Goal: Information Seeking & Learning: Learn about a topic

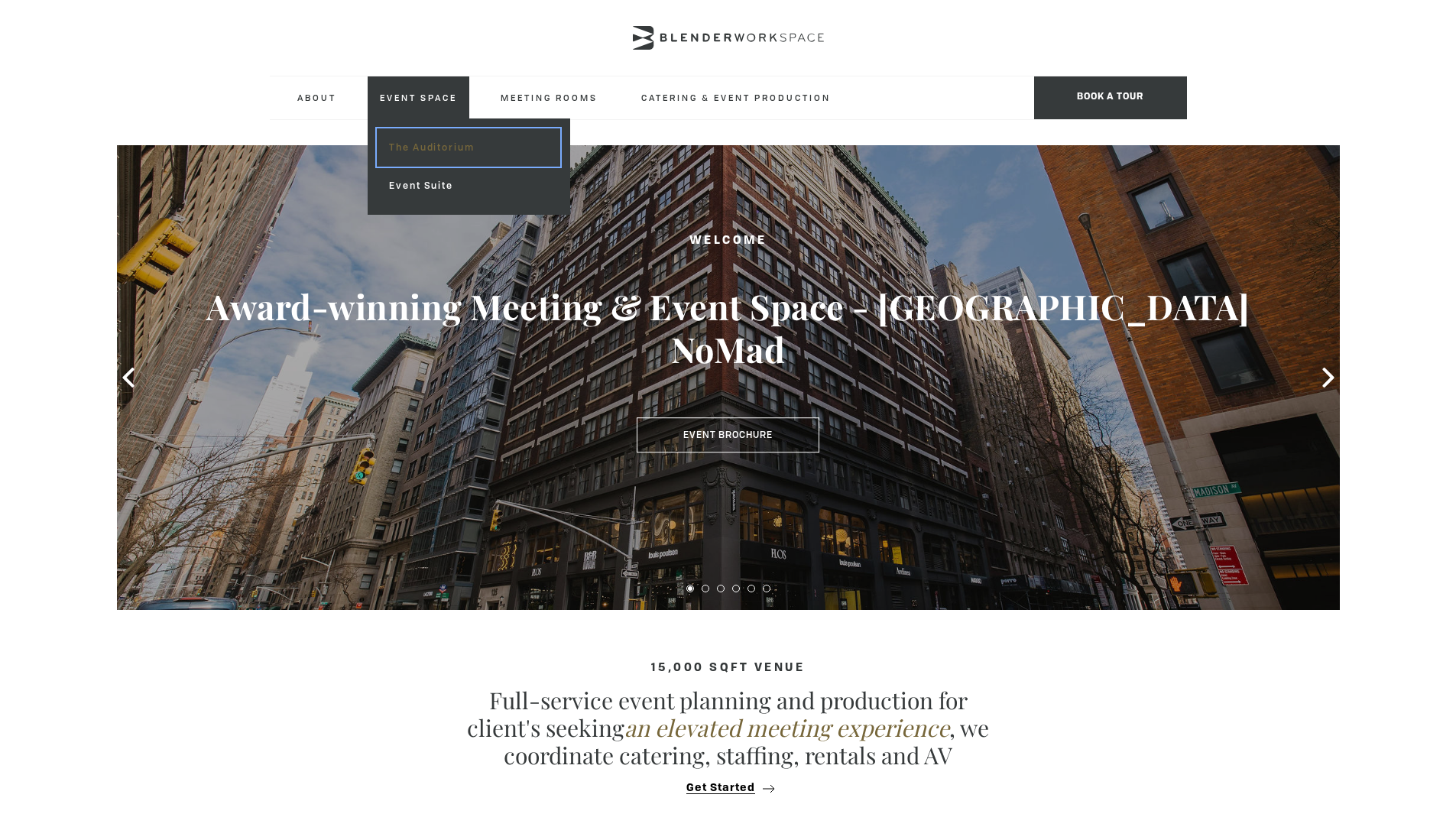
click at [416, 139] on link "The Auditorium" at bounding box center [467, 147] width 183 height 38
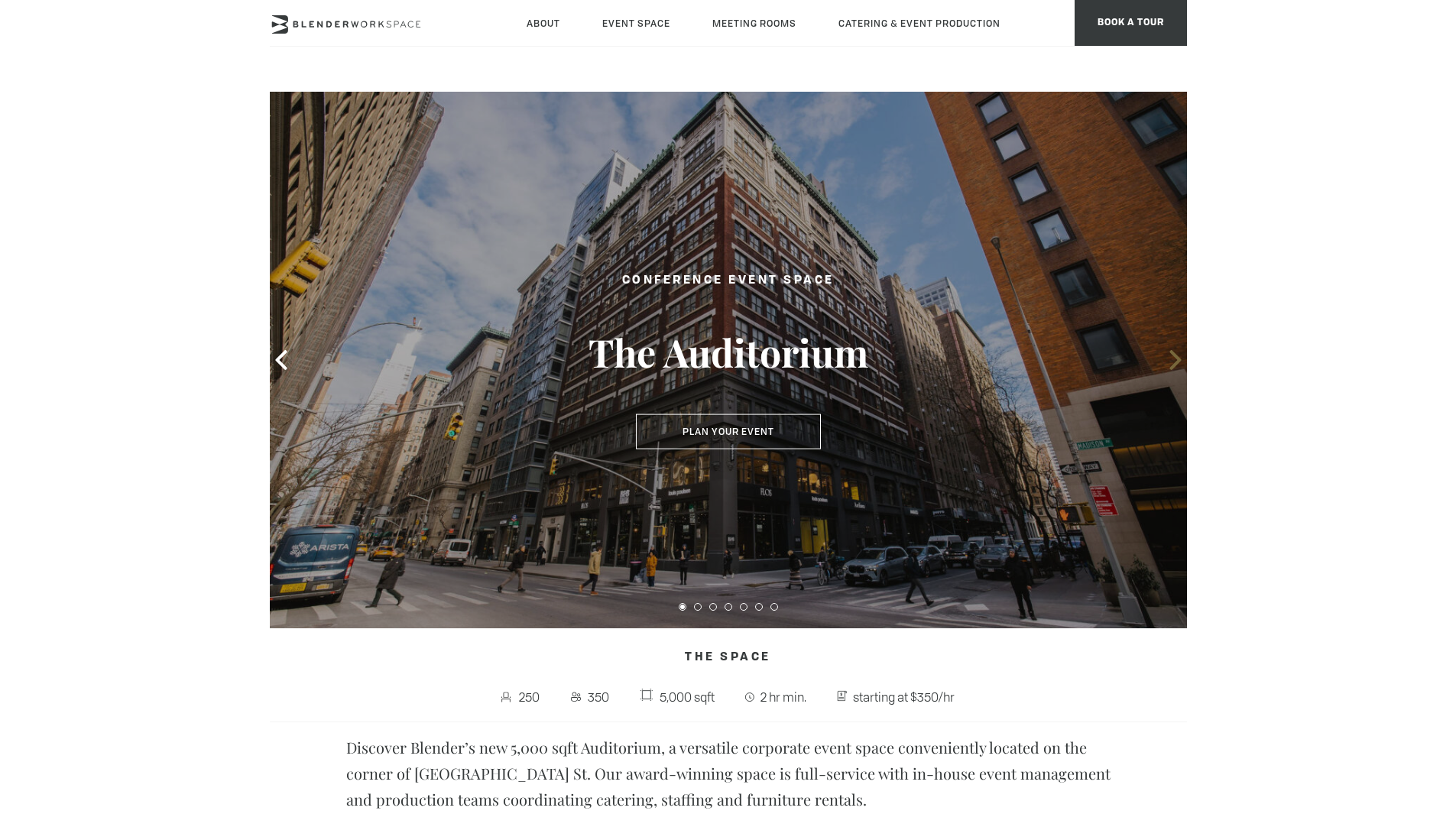
click at [1182, 370] on icon at bounding box center [1175, 359] width 20 height 20
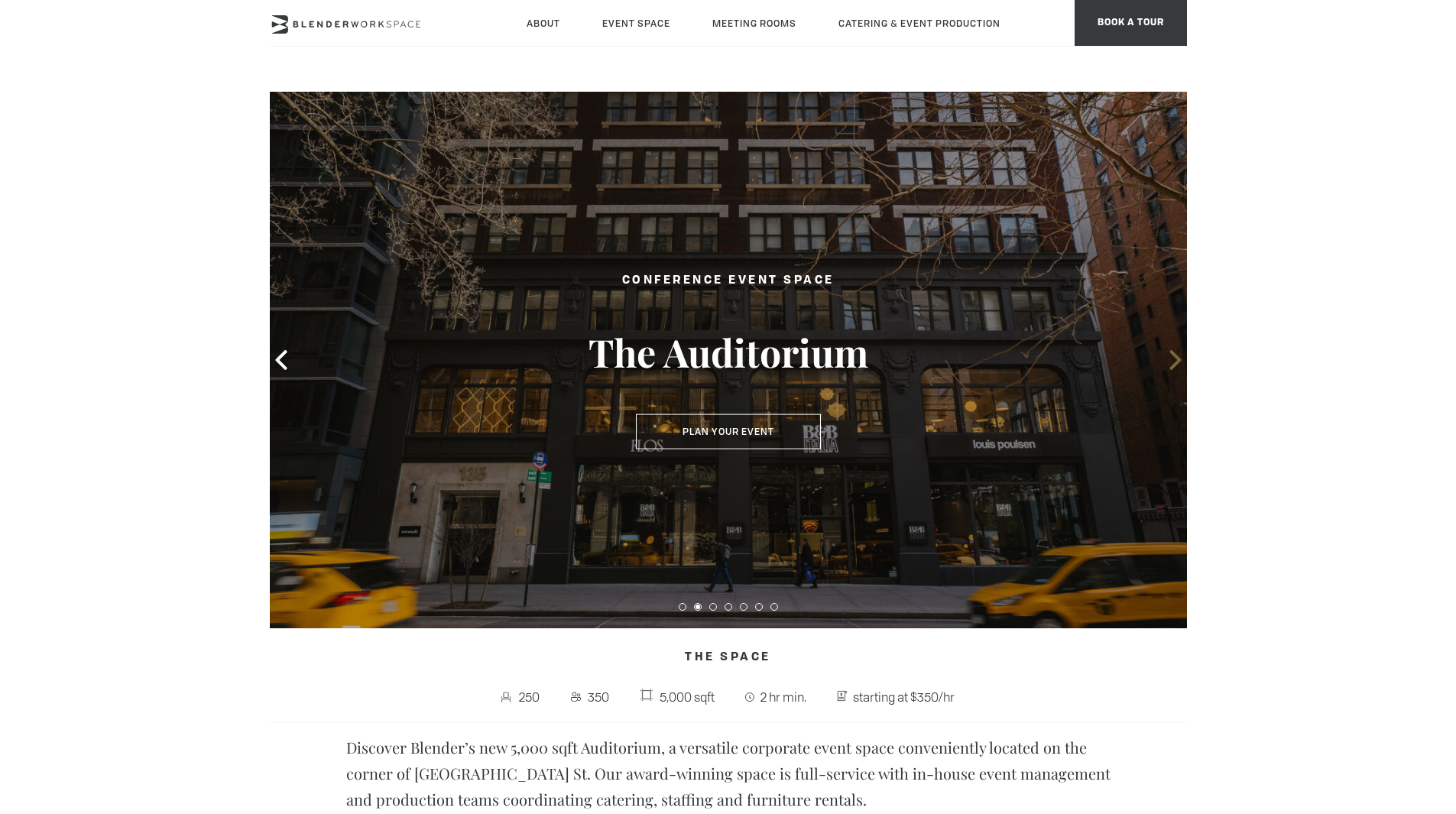
click at [1178, 368] on icon at bounding box center [1175, 359] width 20 height 20
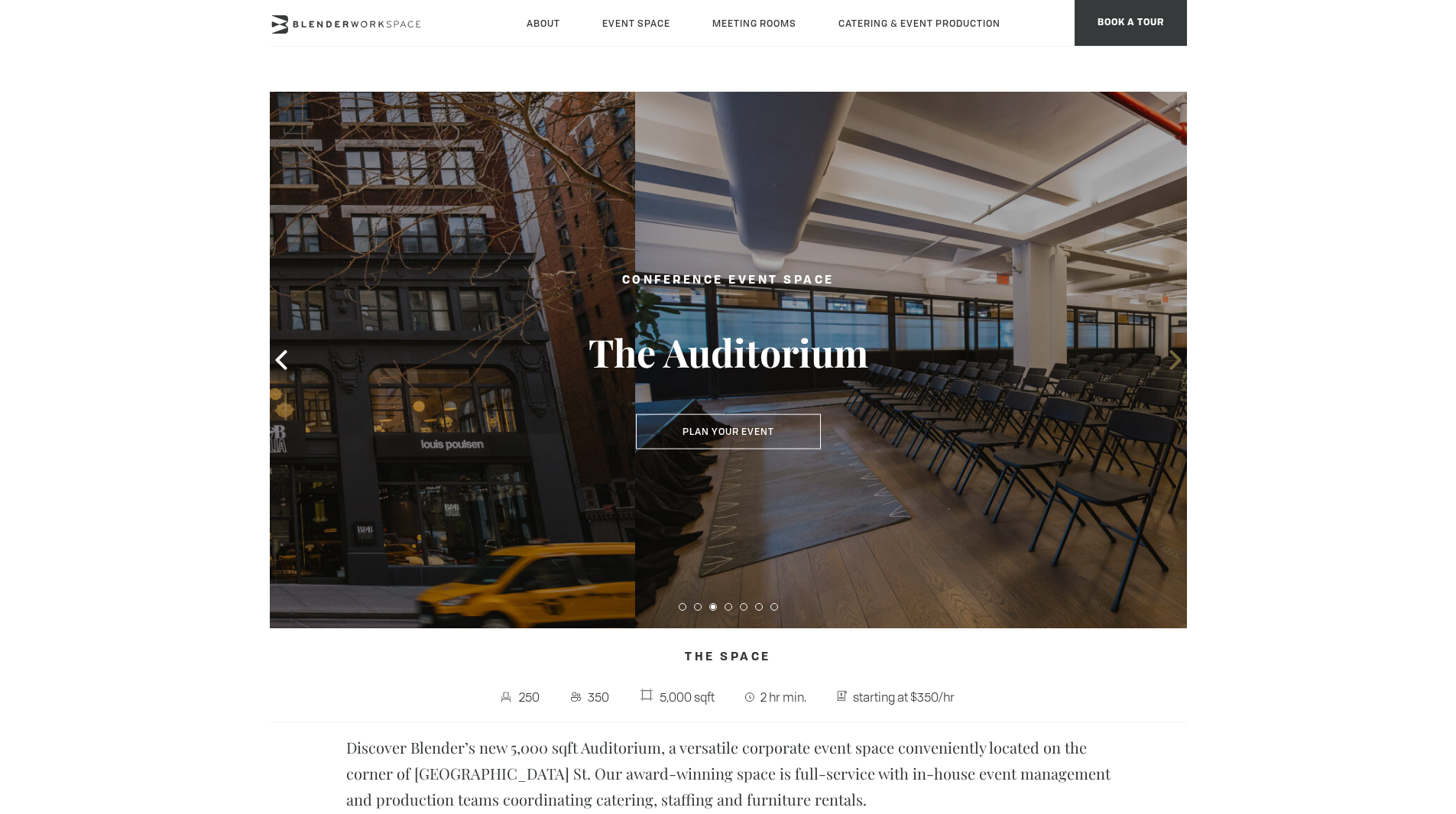
click at [1177, 367] on icon at bounding box center [1175, 359] width 20 height 20
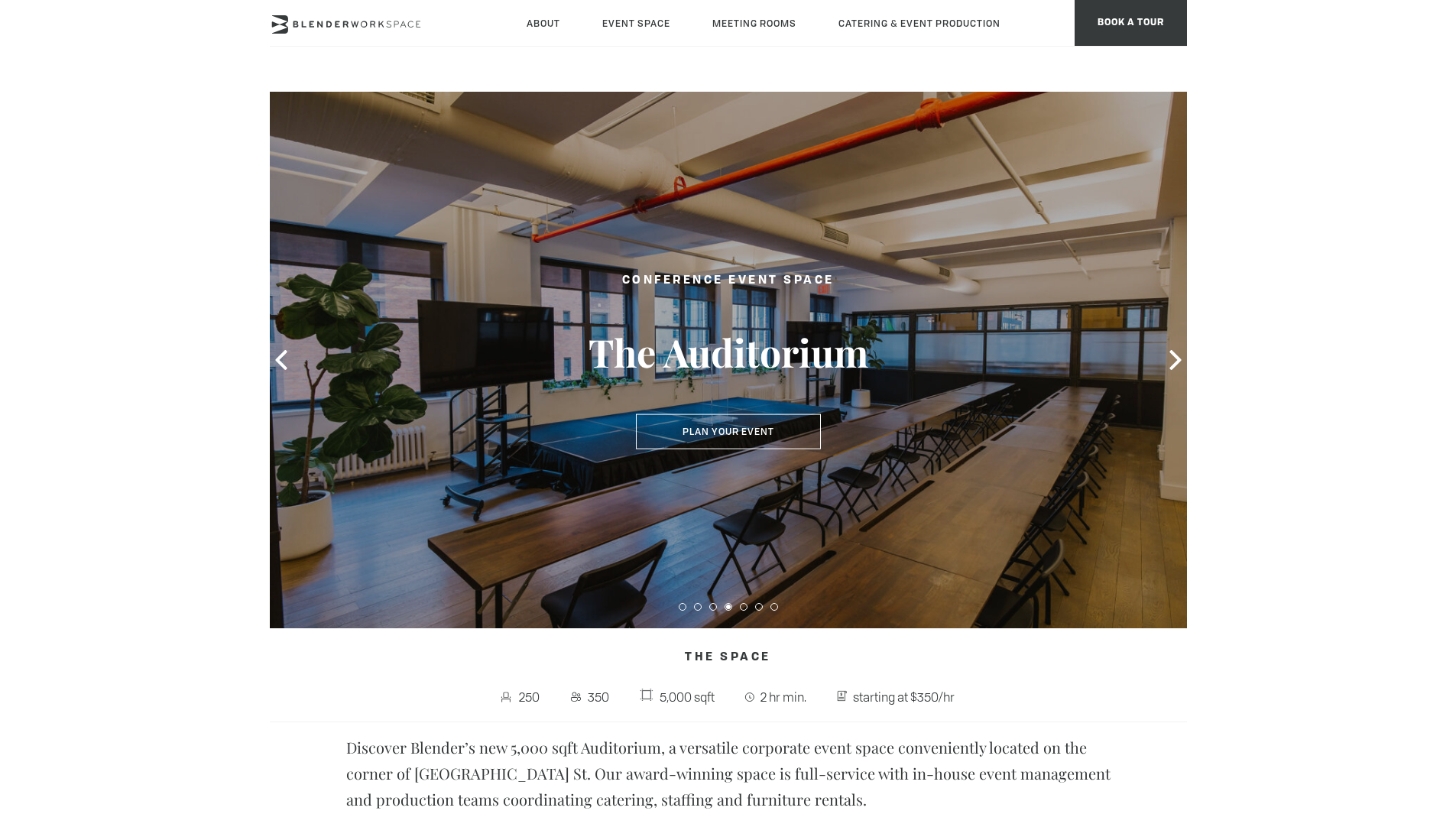
click at [276, 348] on div at bounding box center [728, 360] width 917 height 537
click at [280, 353] on icon at bounding box center [280, 359] width 20 height 20
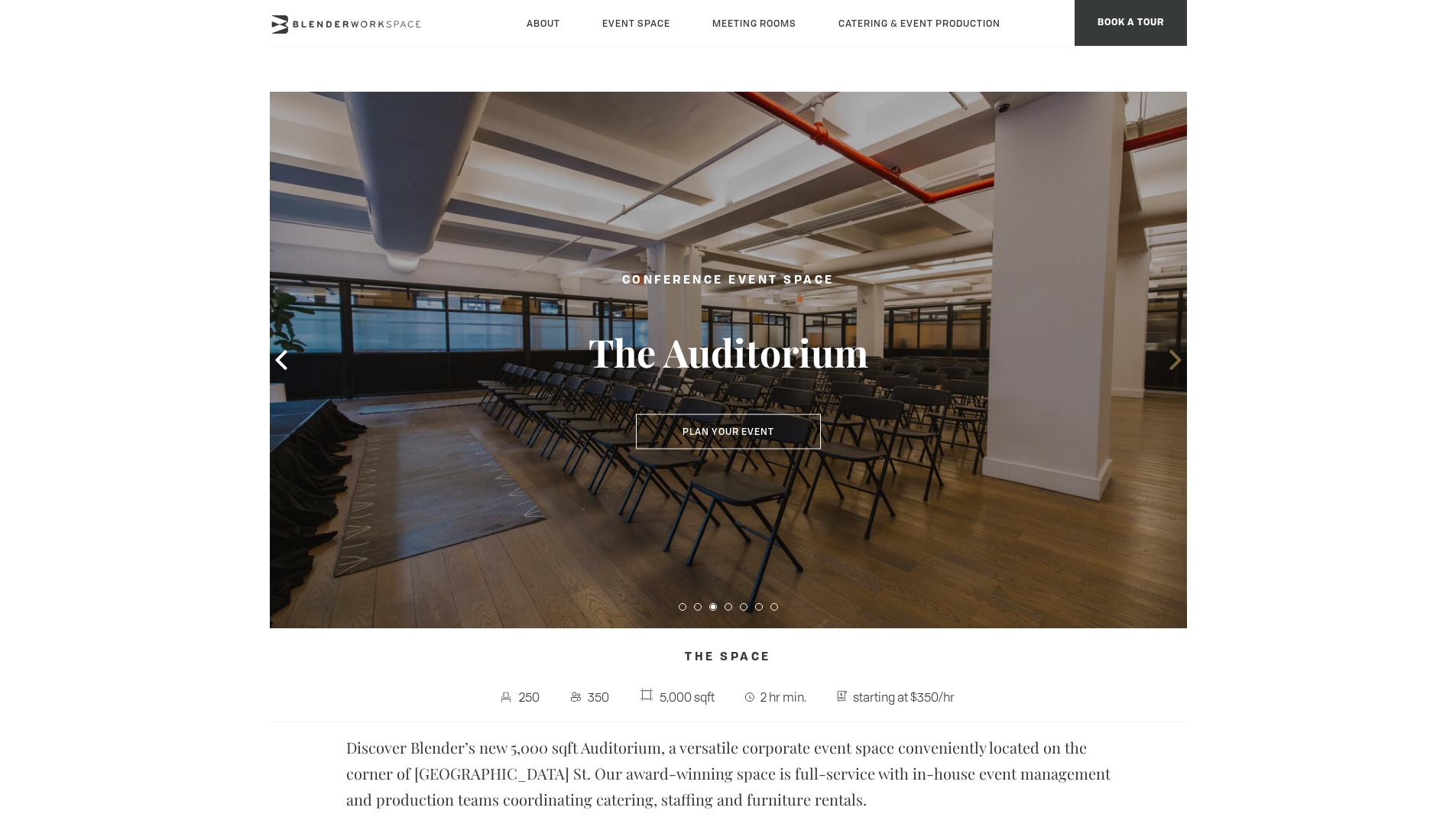
click at [1176, 353] on icon at bounding box center [1175, 359] width 20 height 20
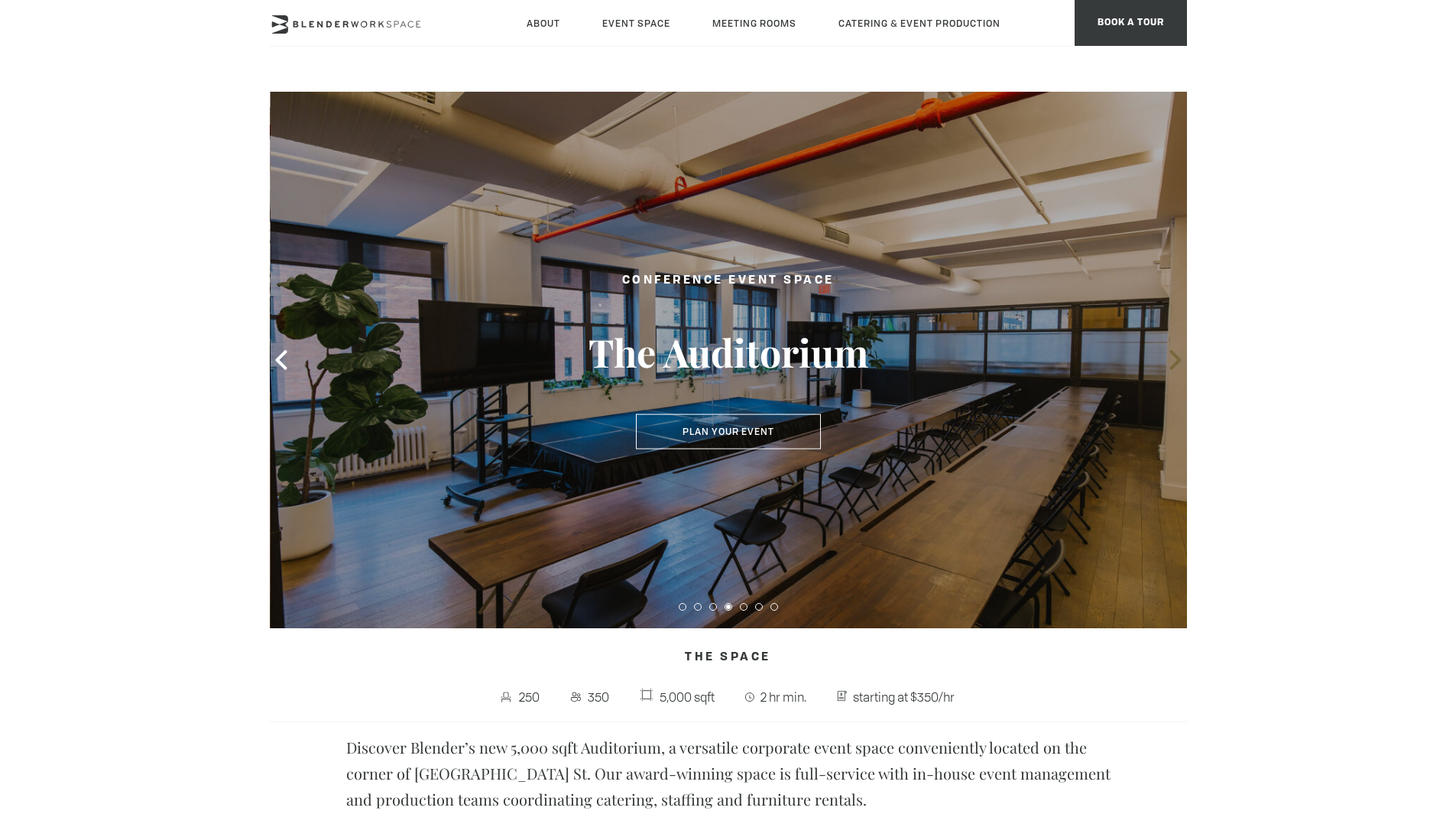
click at [1176, 353] on icon at bounding box center [1175, 359] width 20 height 20
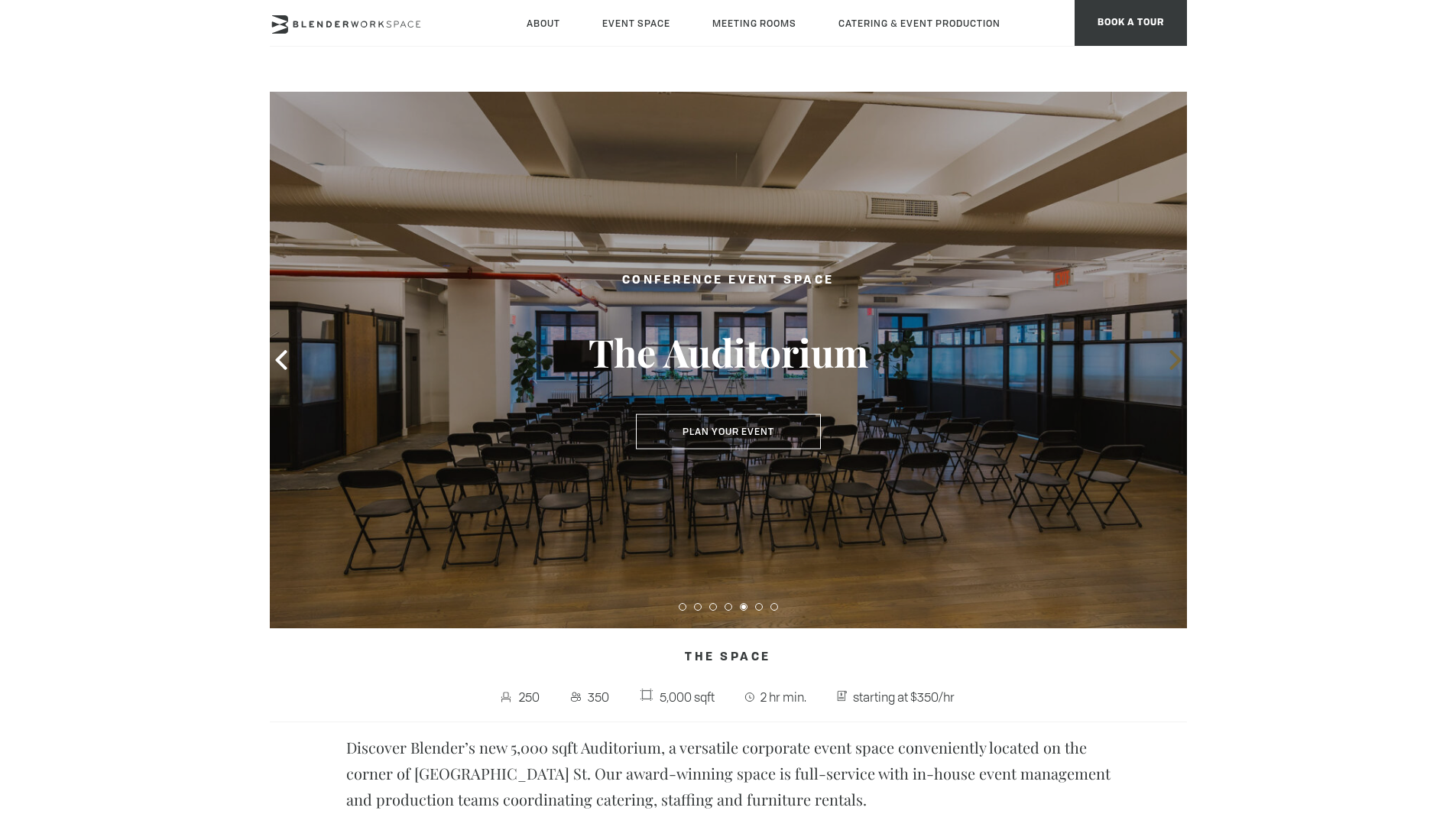
click at [1176, 353] on icon at bounding box center [1175, 359] width 20 height 20
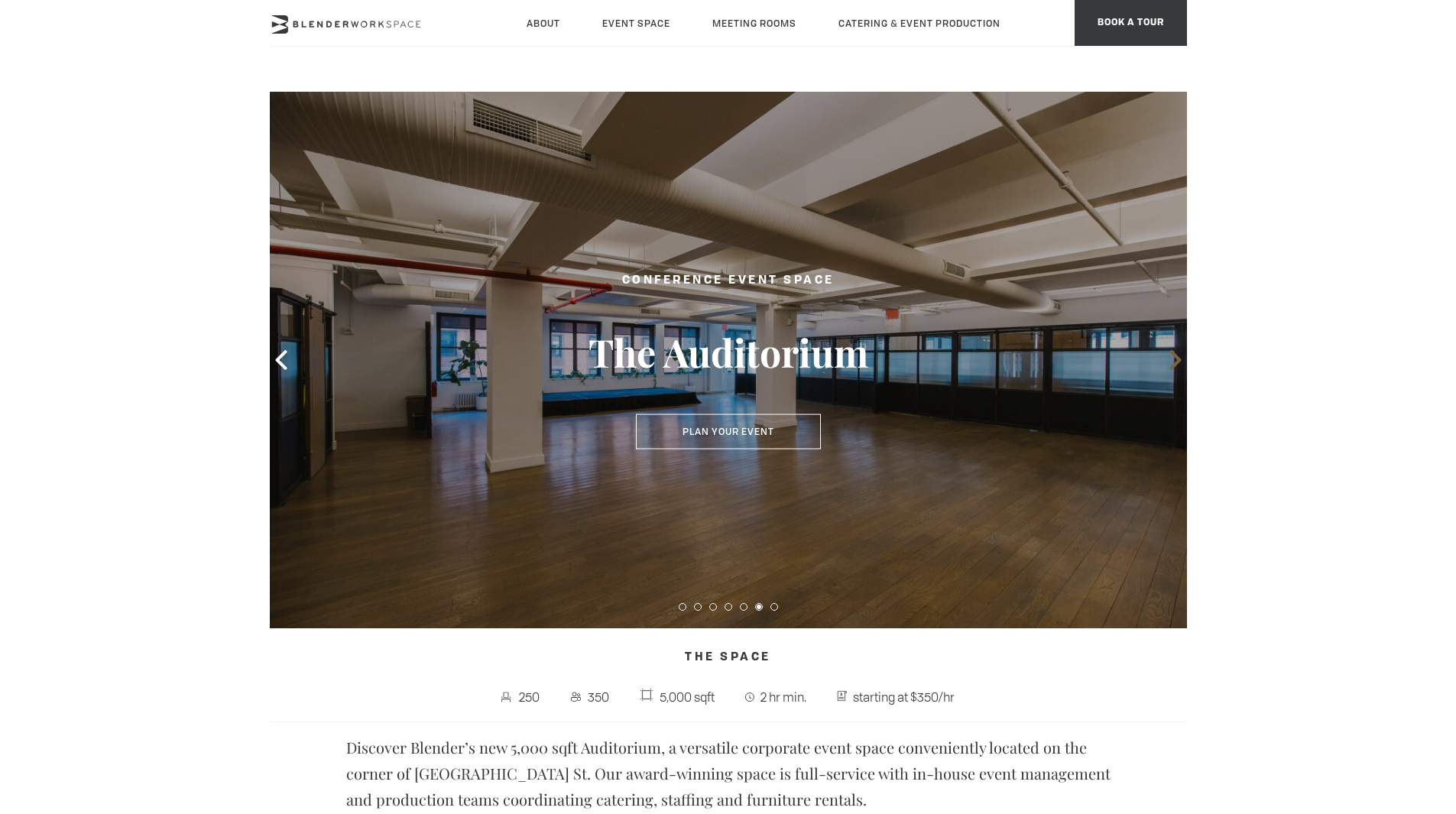
click at [1176, 353] on icon at bounding box center [1175, 359] width 20 height 20
